Goal: Find specific page/section: Find specific page/section

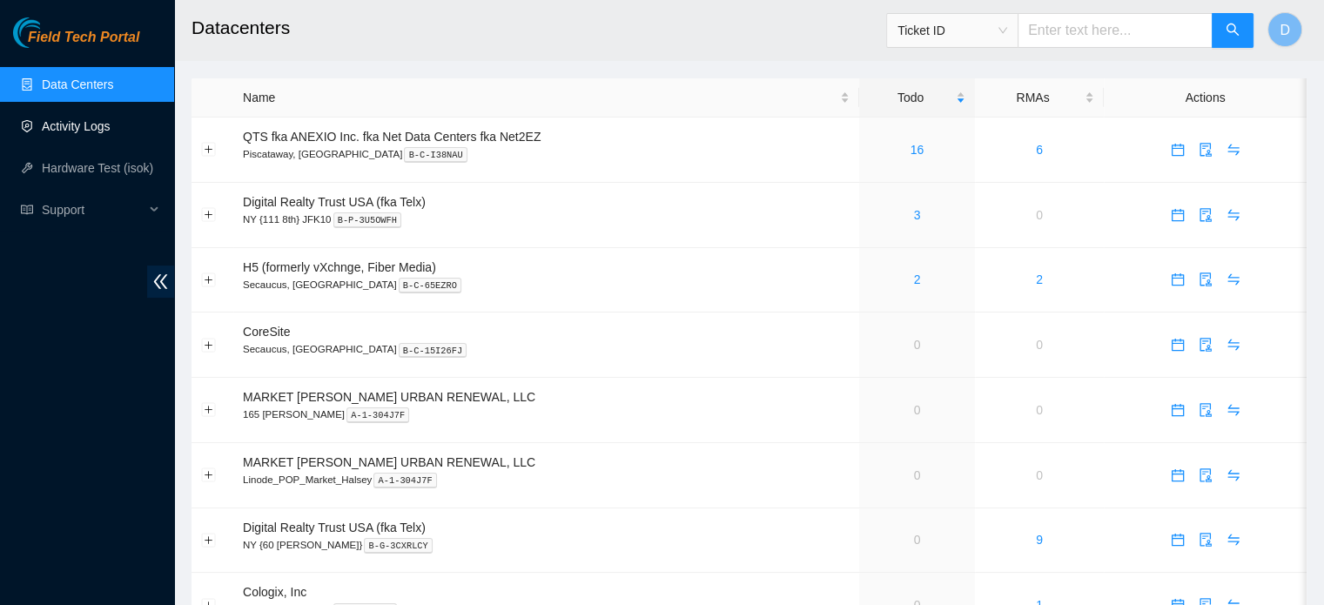
click at [59, 132] on link "Activity Logs" at bounding box center [76, 126] width 69 height 14
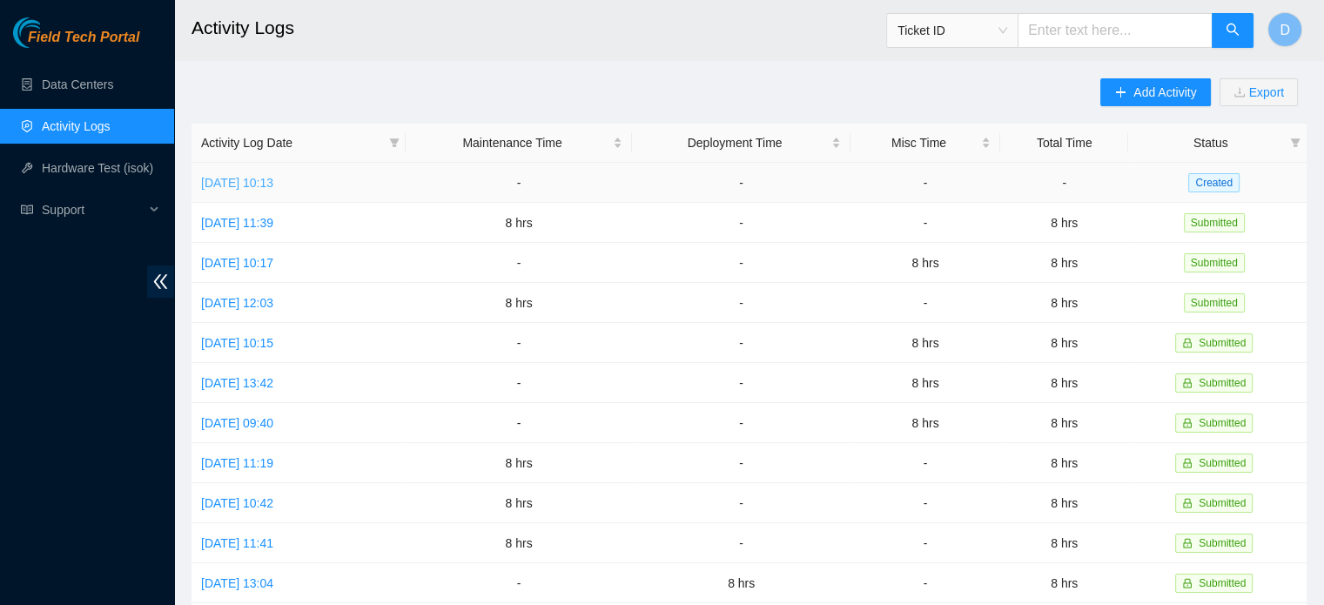
click at [273, 180] on link "[DATE] 10:13" at bounding box center [237, 183] width 72 height 14
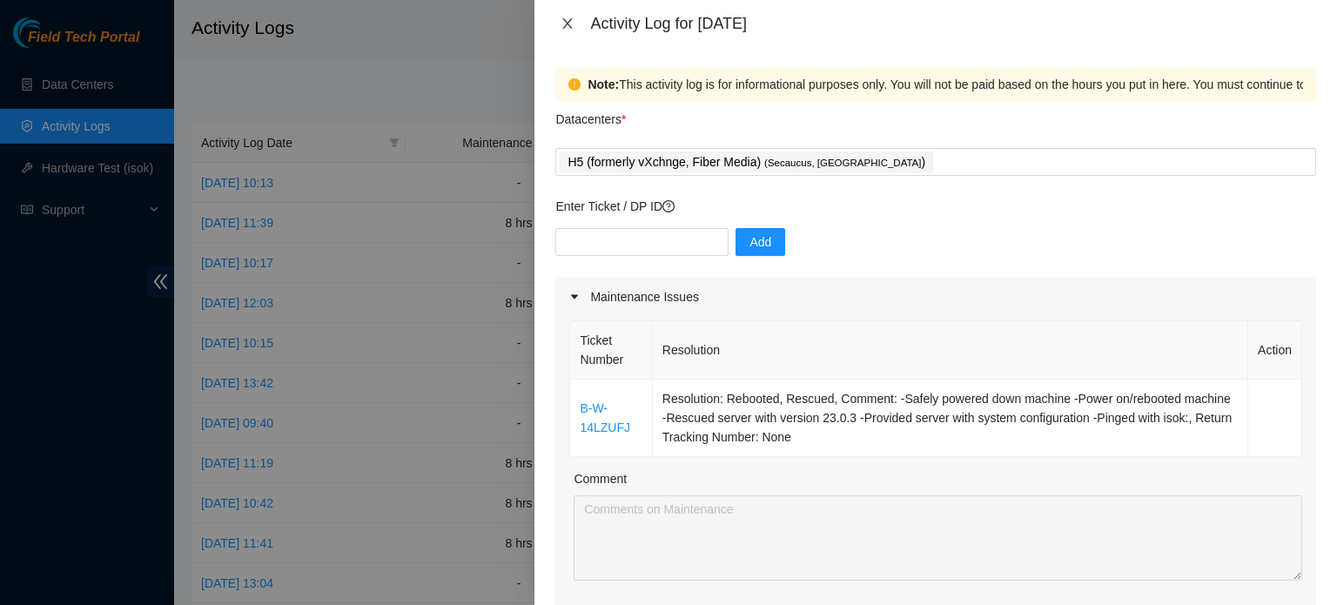
click at [560, 22] on button "Close" at bounding box center [567, 24] width 24 height 17
